Goal: Information Seeking & Learning: Learn about a topic

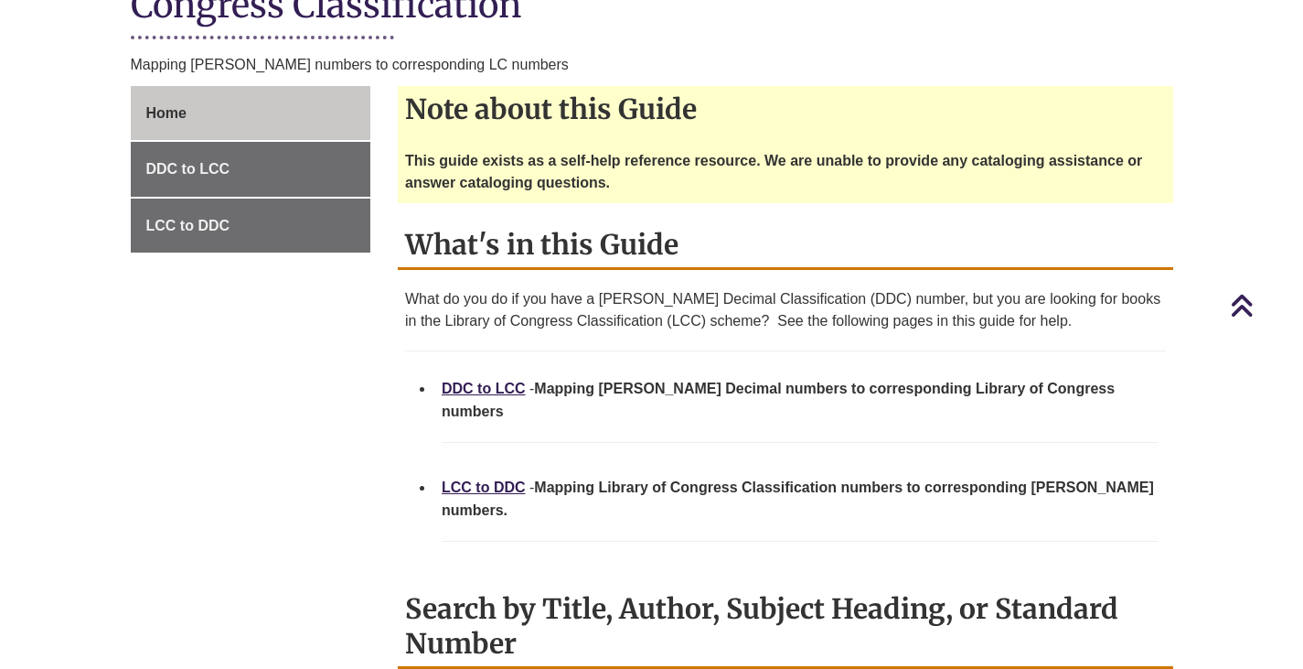
scroll to position [549, 0]
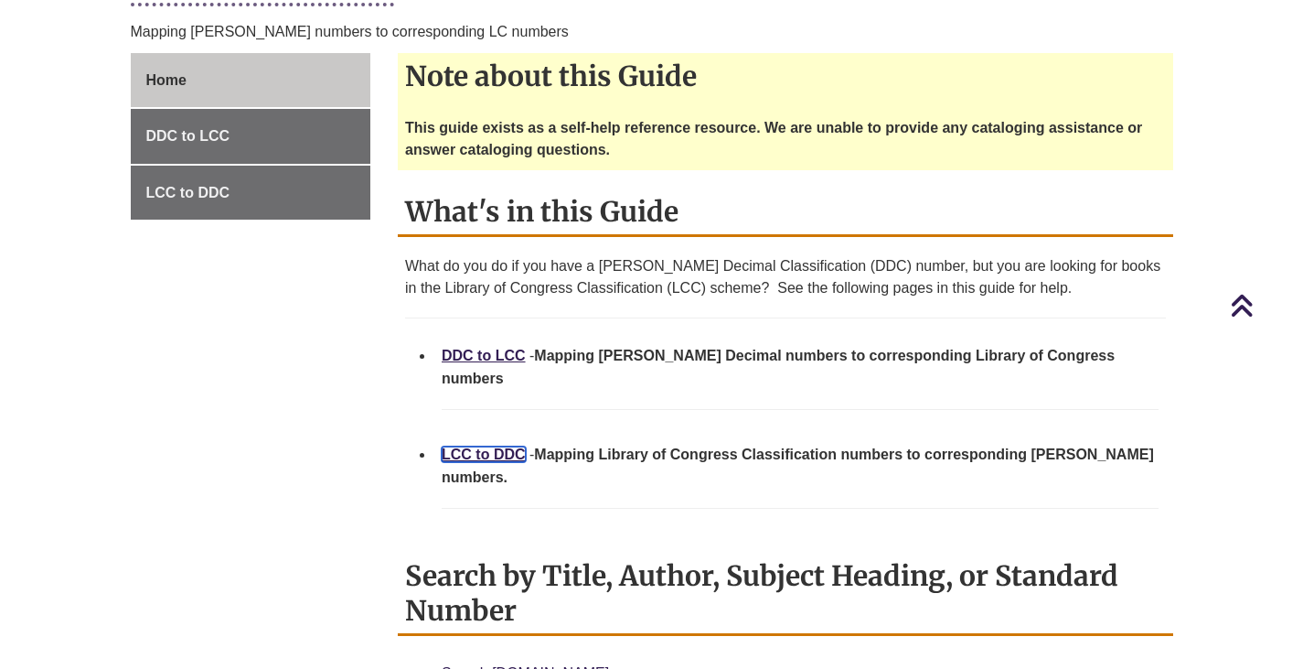
click at [465, 446] on link "LCC to DDC" at bounding box center [484, 454] width 84 height 16
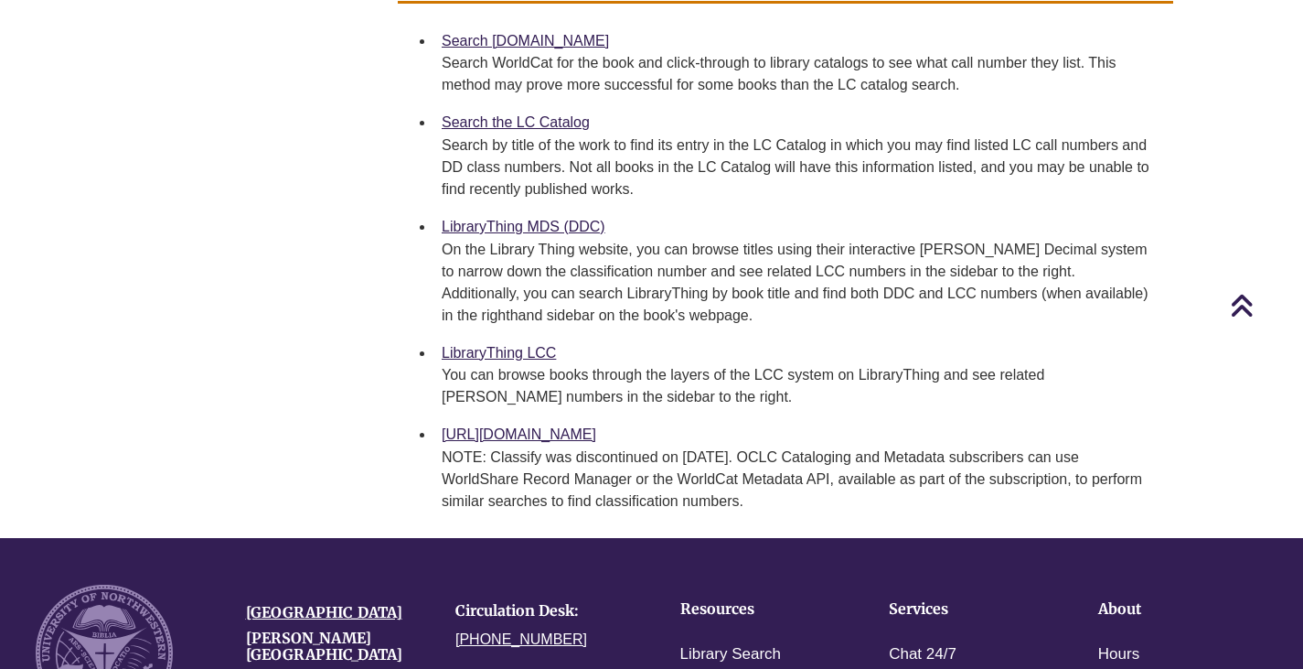
scroll to position [915, 0]
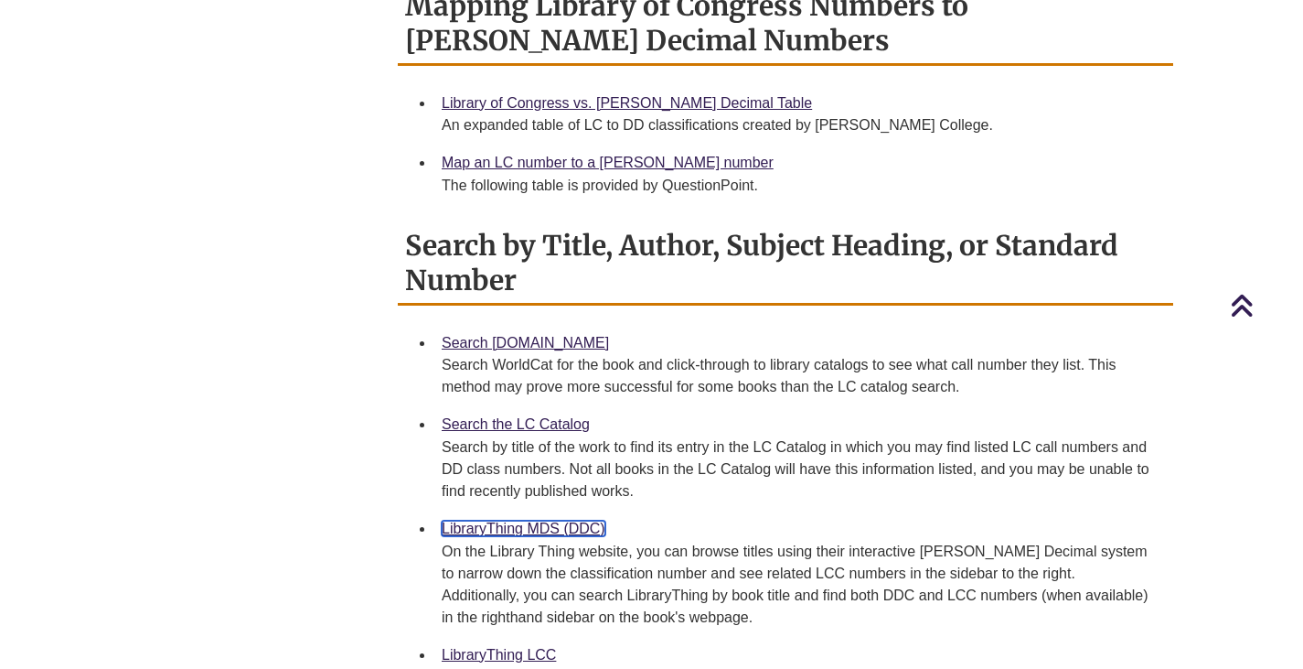
click at [519, 520] on link "LibraryThing MDS (DDC)" at bounding box center [524, 528] width 164 height 16
